Goal: Task Accomplishment & Management: Use online tool/utility

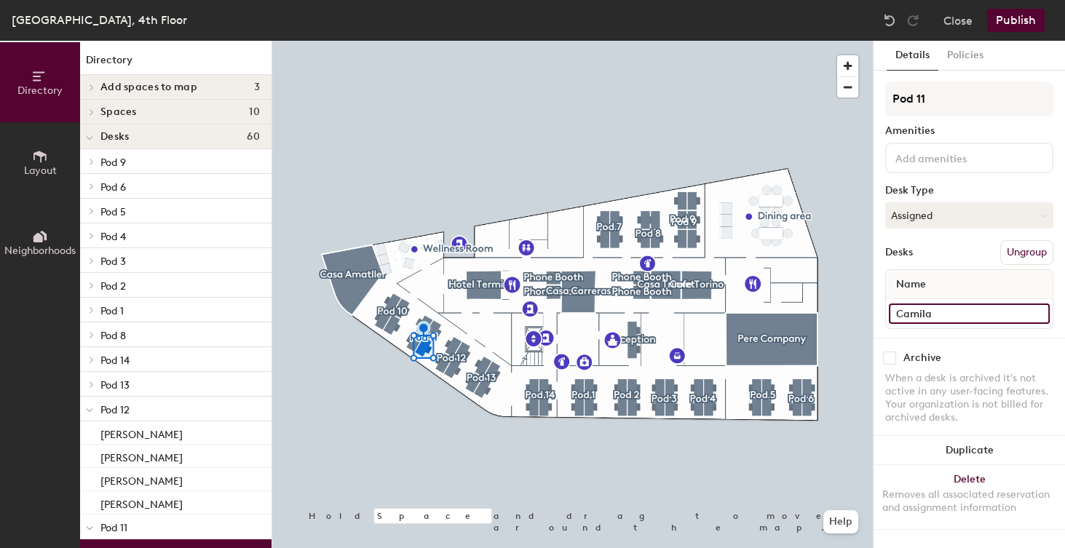
click at [946, 315] on input "Camila" at bounding box center [969, 313] width 161 height 20
type input "[PERSON_NAME]"
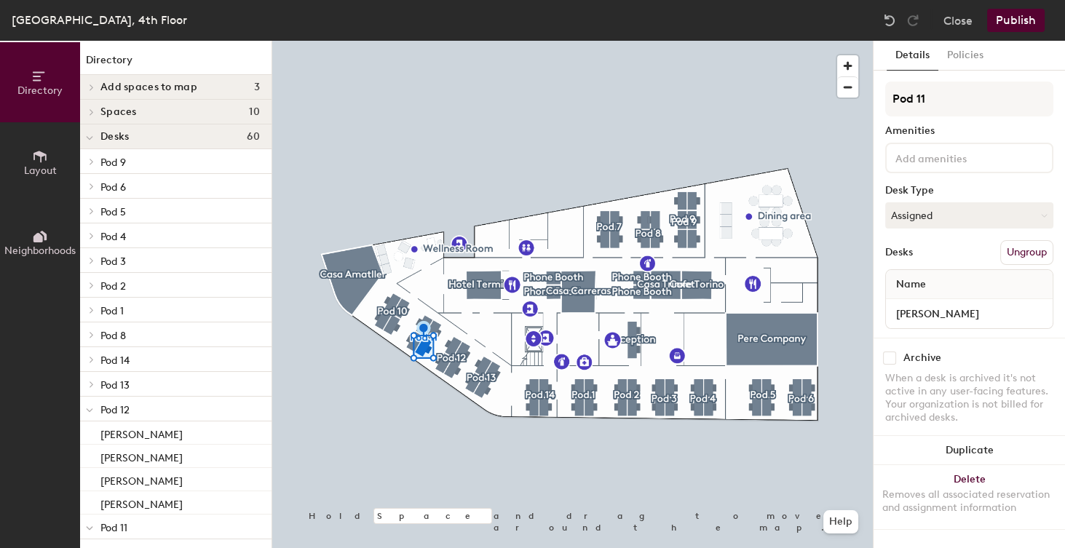
click at [1022, 20] on button "Publish" at bounding box center [1015, 20] width 57 height 23
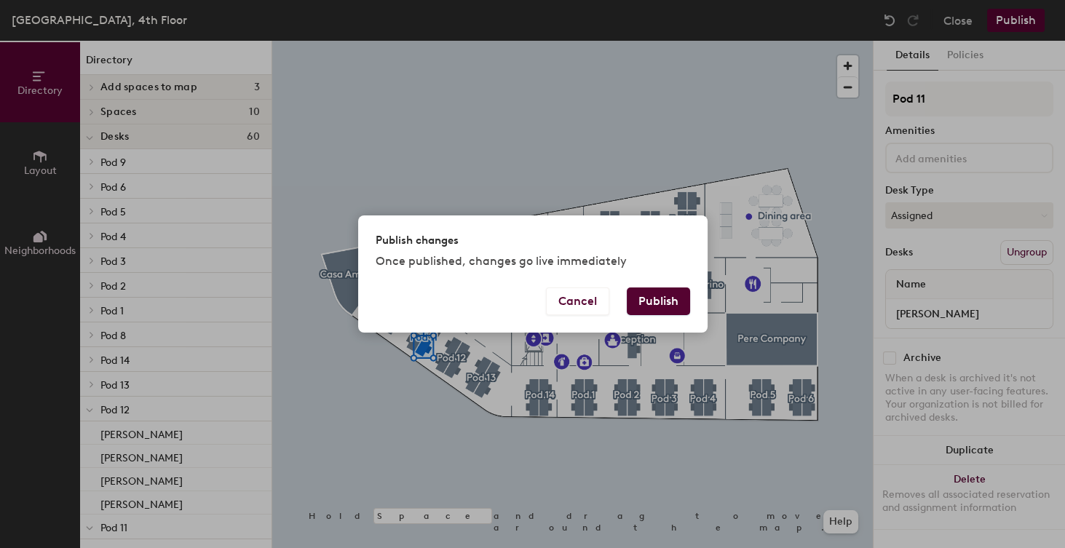
click at [662, 298] on button "Publish" at bounding box center [658, 301] width 63 height 28
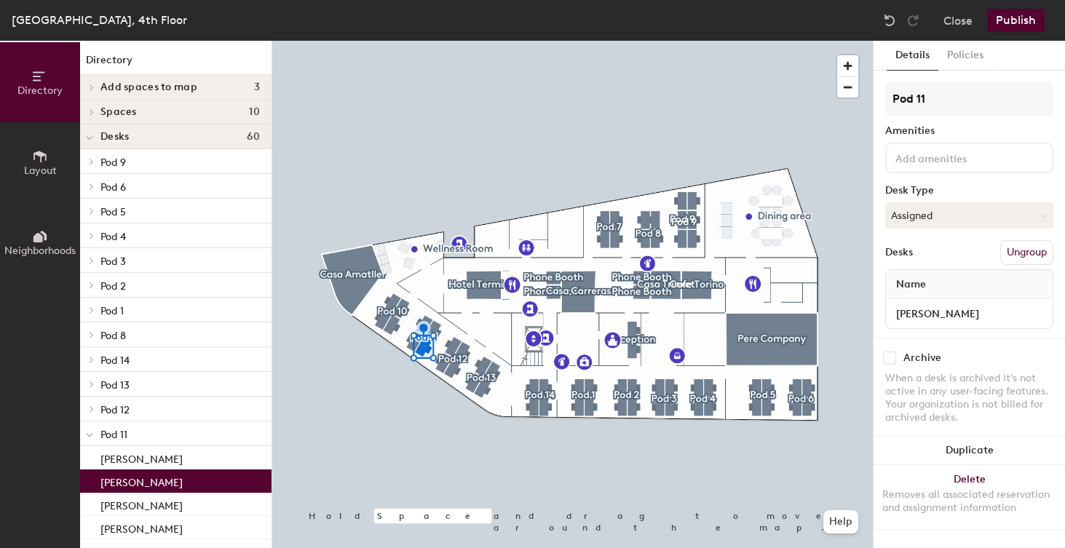
click at [1012, 22] on button "Publish" at bounding box center [1015, 20] width 57 height 23
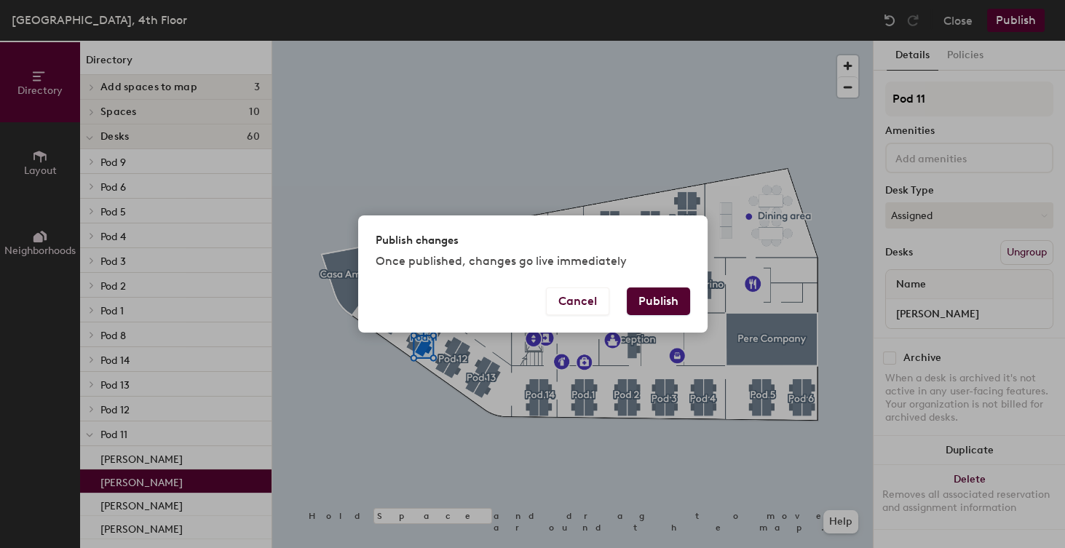
click at [659, 303] on button "Publish" at bounding box center [658, 301] width 63 height 28
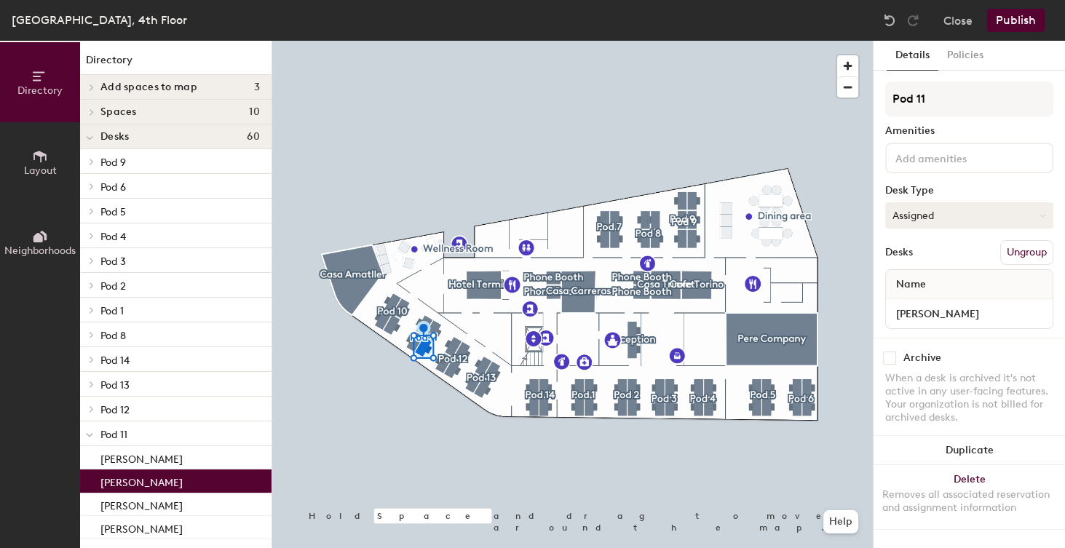
click at [952, 219] on button "Assigned" at bounding box center [969, 215] width 168 height 26
click at [924, 257] on div "Assigned" at bounding box center [959, 261] width 146 height 22
click at [1016, 23] on button "Publish" at bounding box center [1015, 20] width 57 height 23
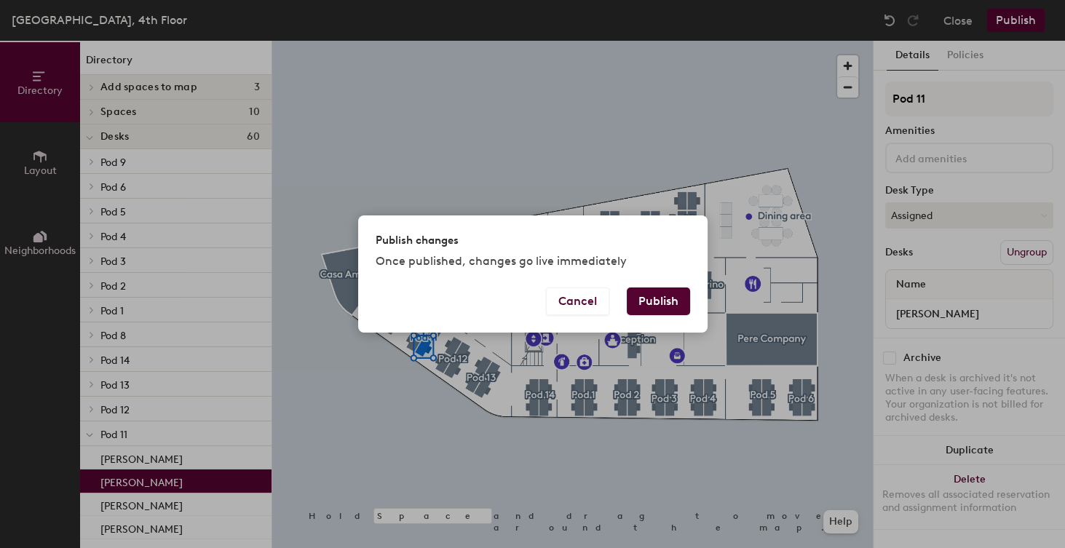
click at [668, 303] on button "Publish" at bounding box center [658, 301] width 63 height 28
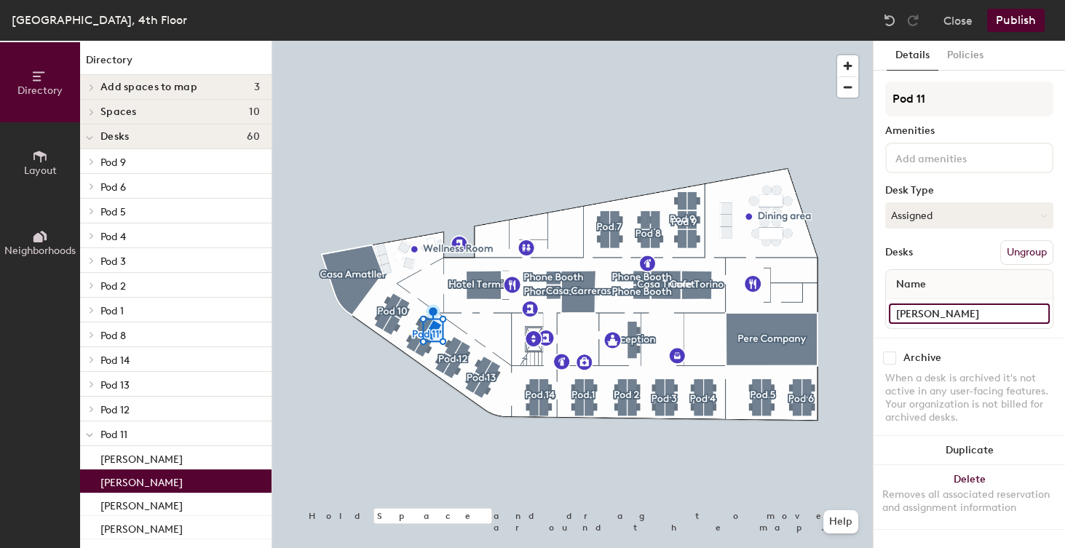
click at [933, 312] on input "[PERSON_NAME]" at bounding box center [969, 313] width 161 height 20
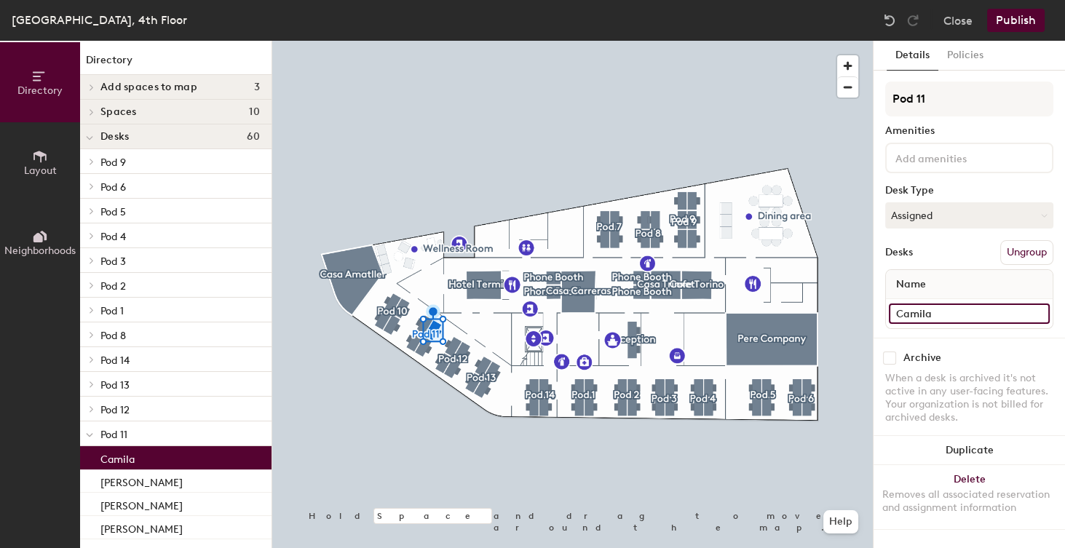
type input "Camila"
click at [1009, 23] on button "Publish" at bounding box center [1015, 20] width 57 height 23
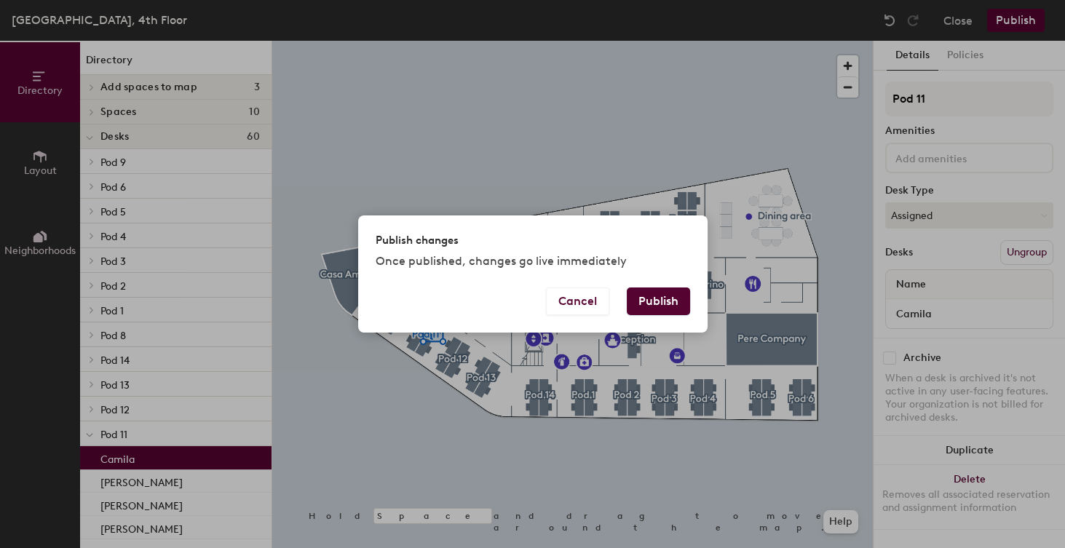
click at [664, 305] on button "Publish" at bounding box center [658, 301] width 63 height 28
